Goal: Entertainment & Leisure: Consume media (video, audio)

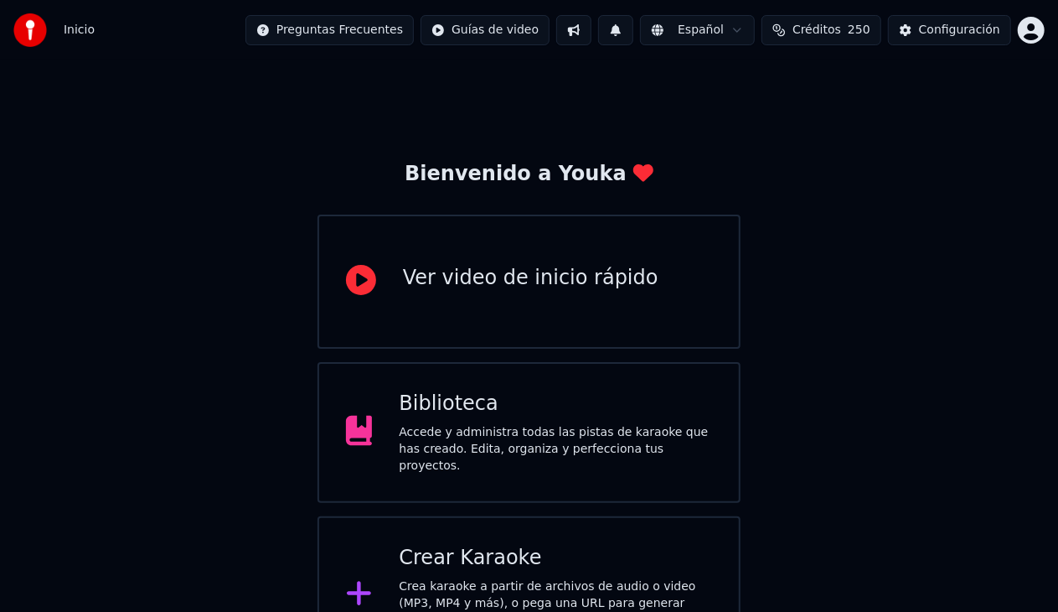
click at [573, 461] on div "Accede y administra todas las pistas de karaoke que has creado. Edita, organiza…" at bounding box center [555, 449] width 313 height 50
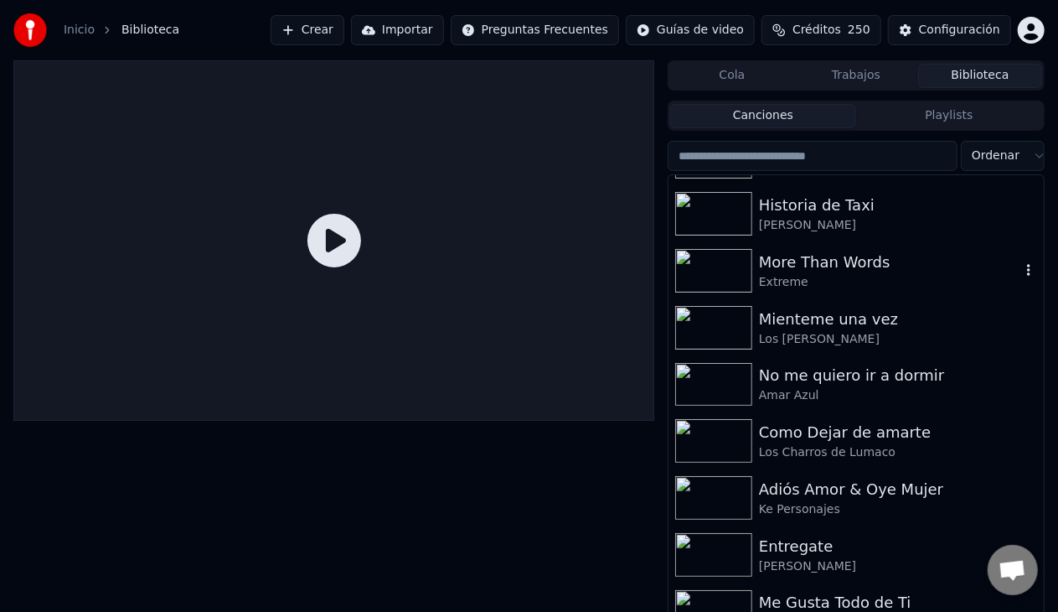
scroll to position [787, 0]
click at [787, 211] on div "Historia de Taxi" at bounding box center [889, 204] width 261 height 23
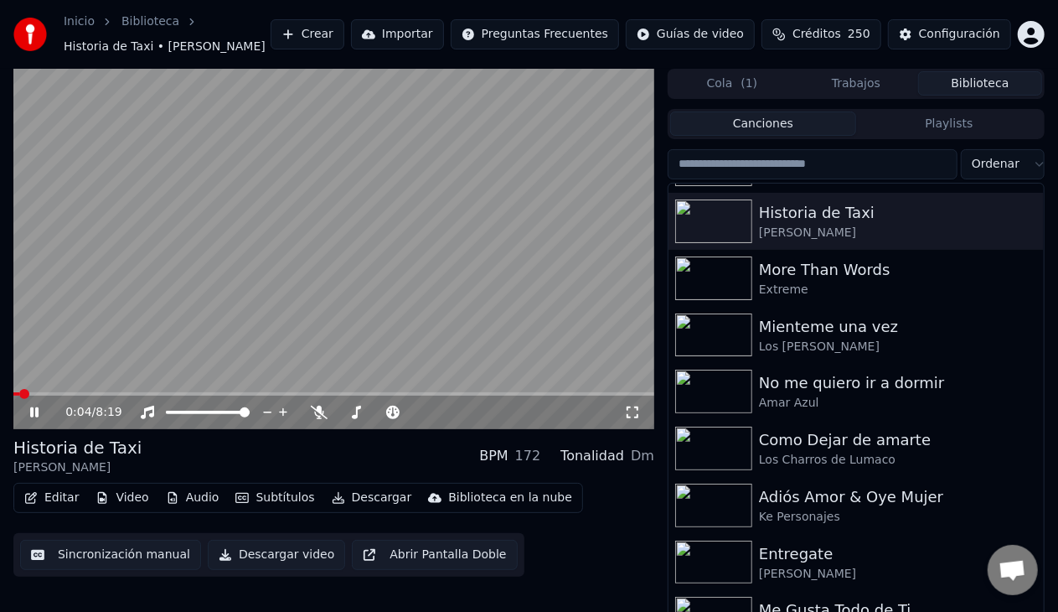
click at [640, 416] on icon at bounding box center [632, 411] width 17 height 13
